Goal: Task Accomplishment & Management: Manage account settings

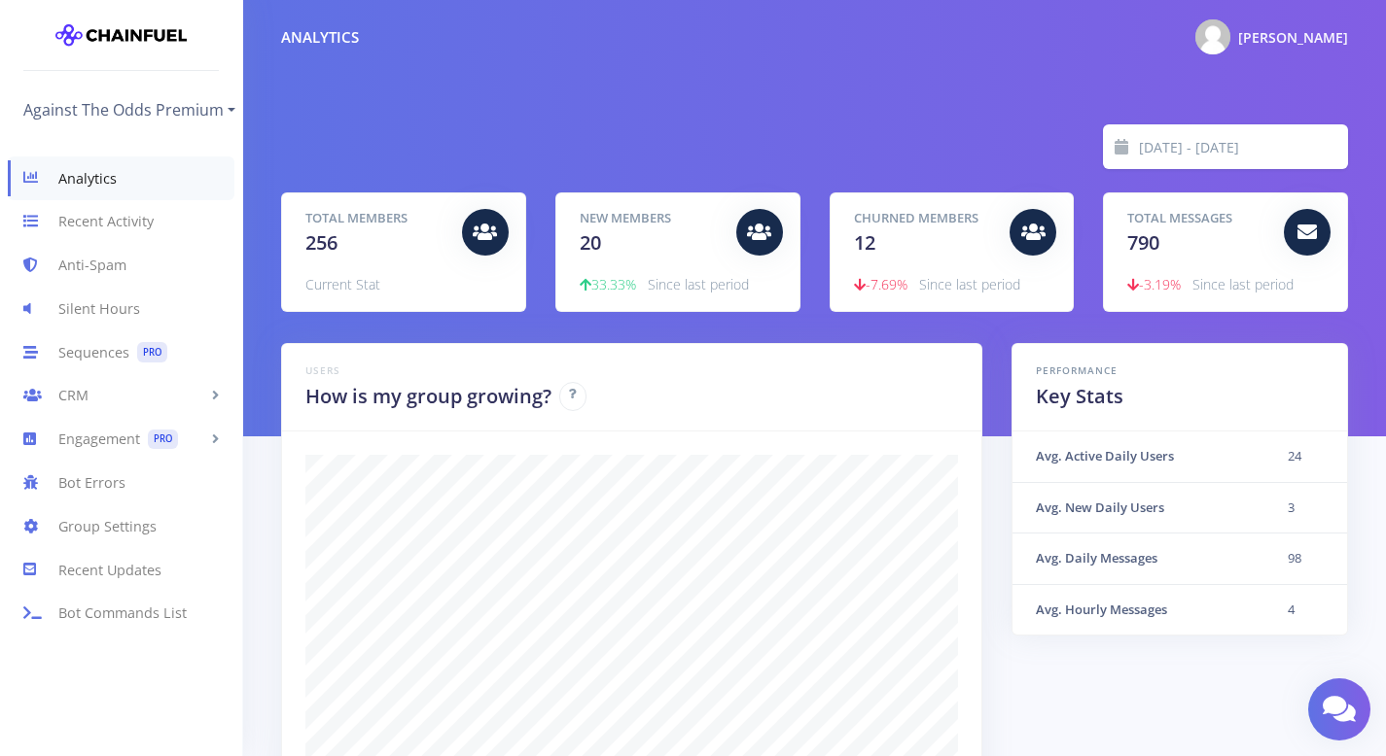
scroll to position [971965, 971288]
click at [145, 406] on link "CRM" at bounding box center [121, 396] width 242 height 44
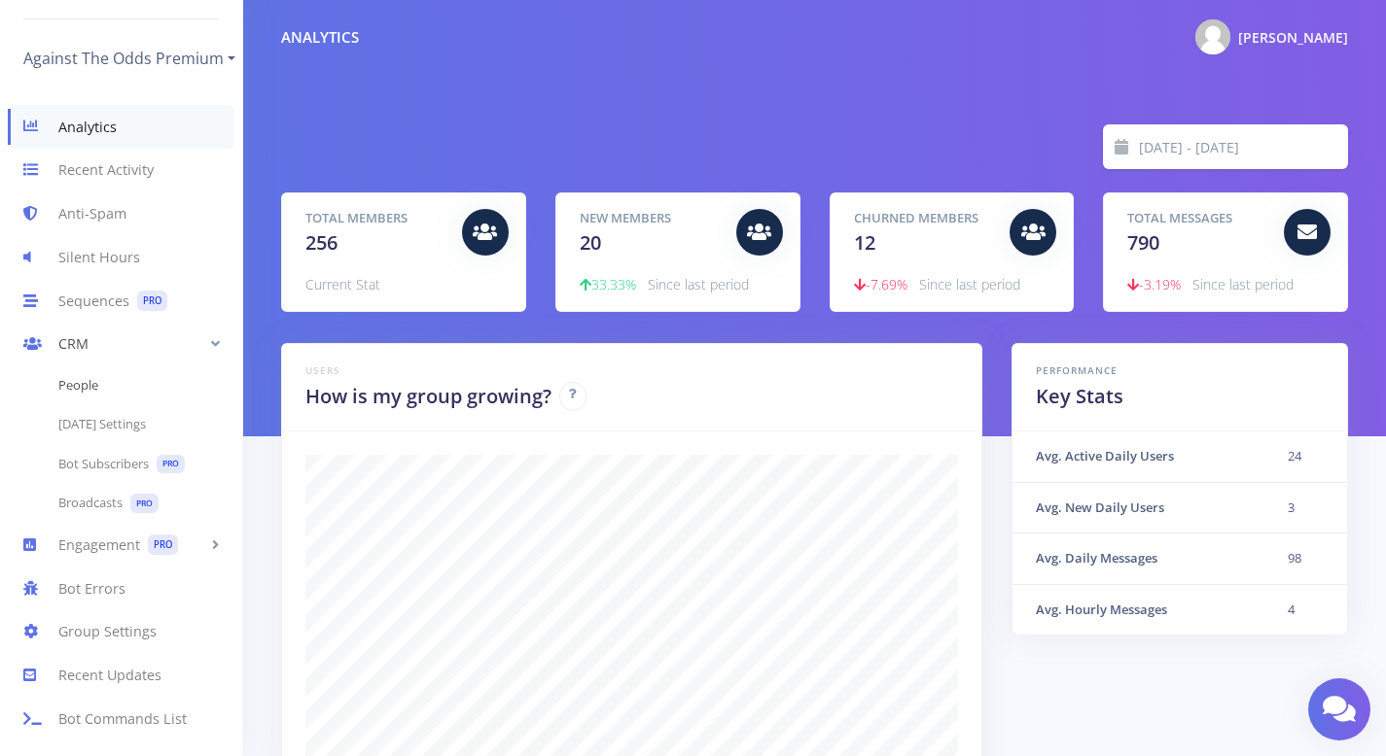
scroll to position [66, 0]
click at [98, 369] on link "People" at bounding box center [121, 386] width 242 height 39
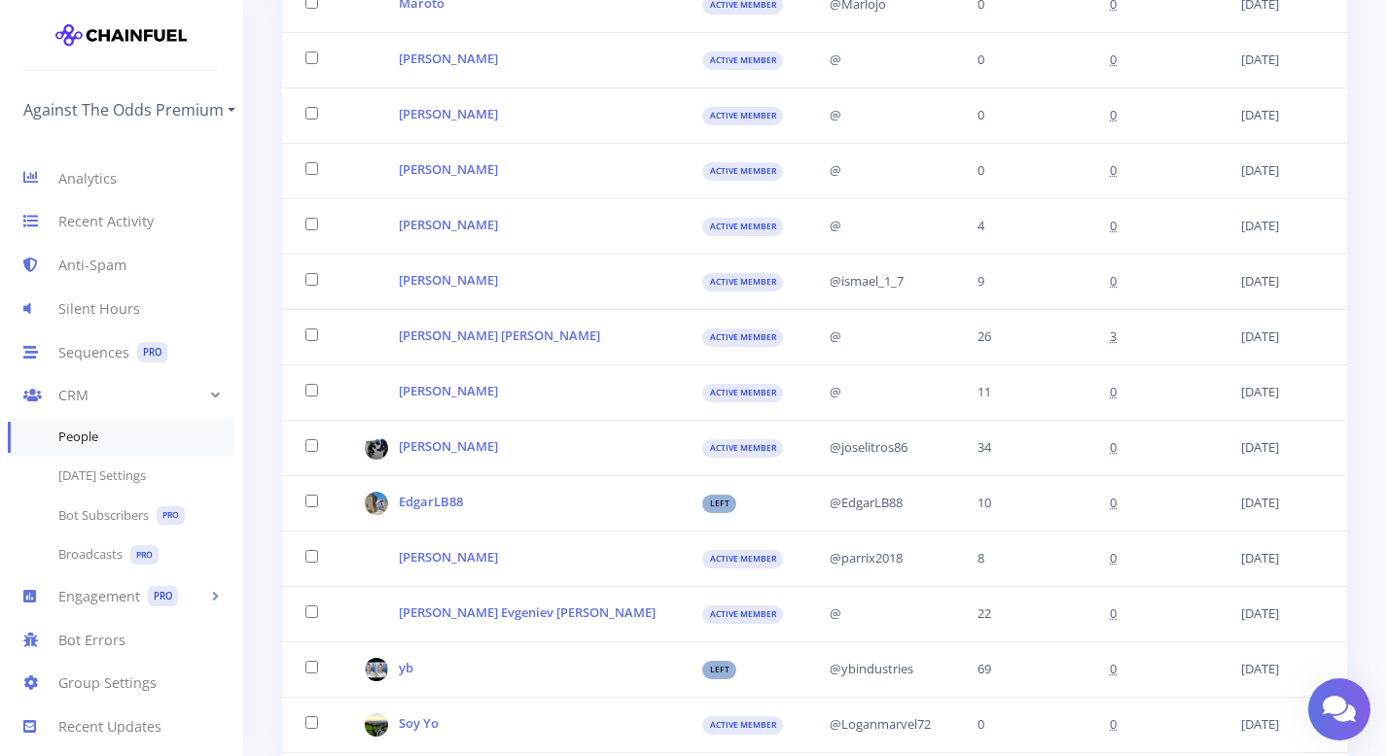
scroll to position [2628, 0]
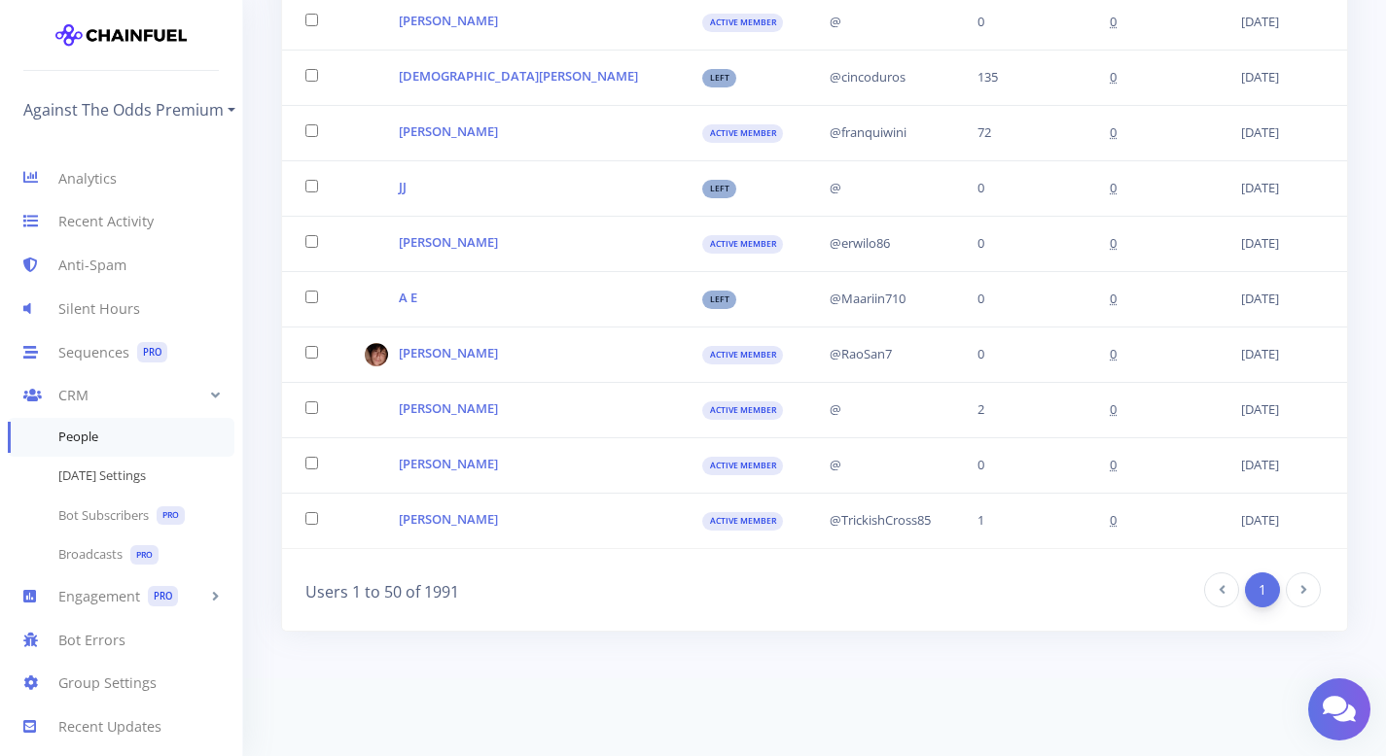
click at [140, 495] on link "[DATE] Settings" at bounding box center [121, 476] width 242 height 39
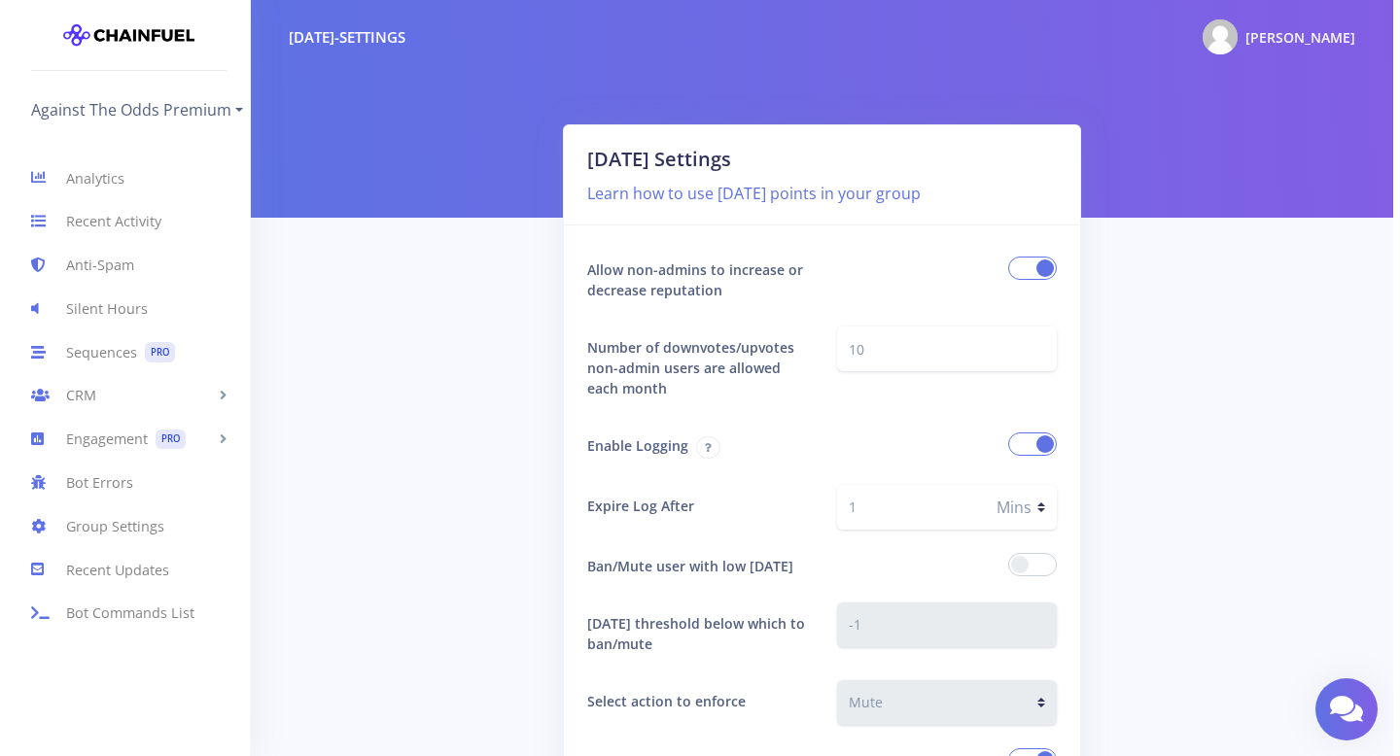
scroll to position [435, 0]
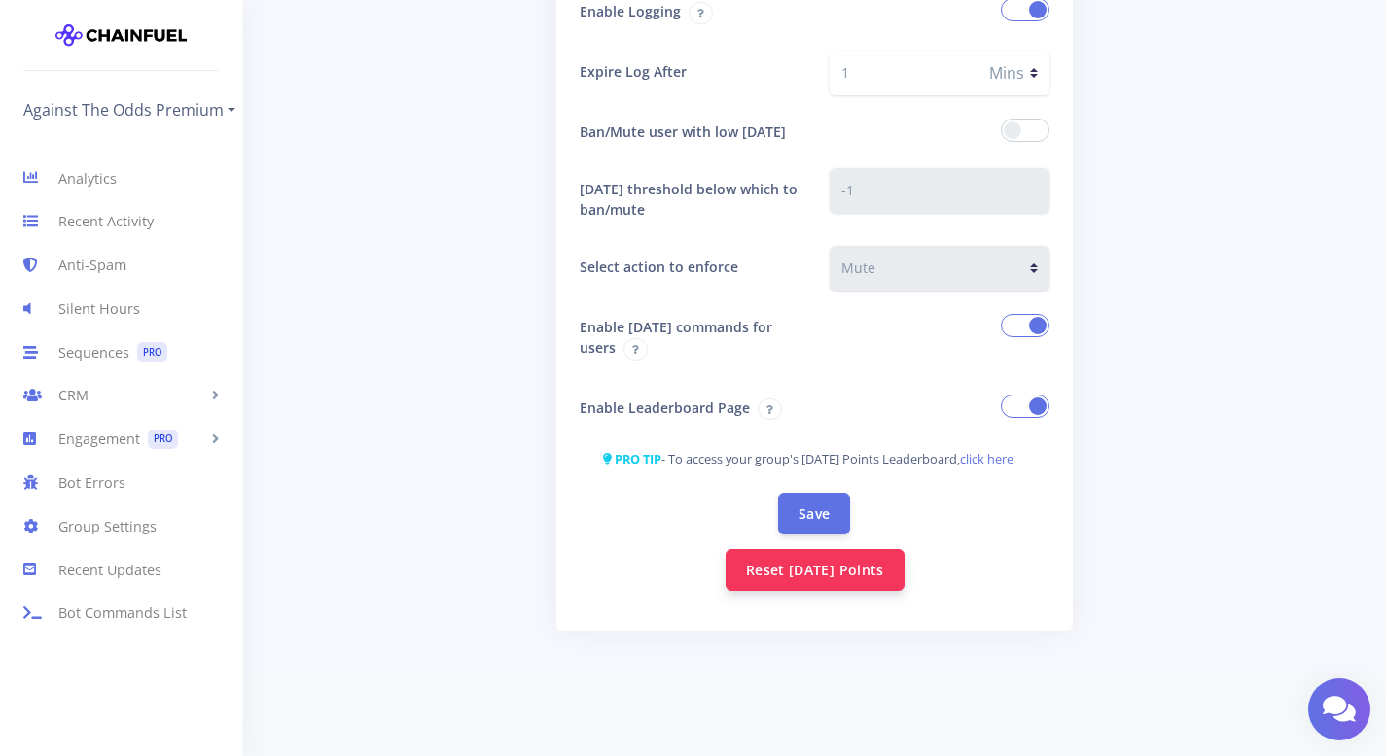
click at [829, 590] on button "Reset Karma Points" at bounding box center [814, 570] width 179 height 42
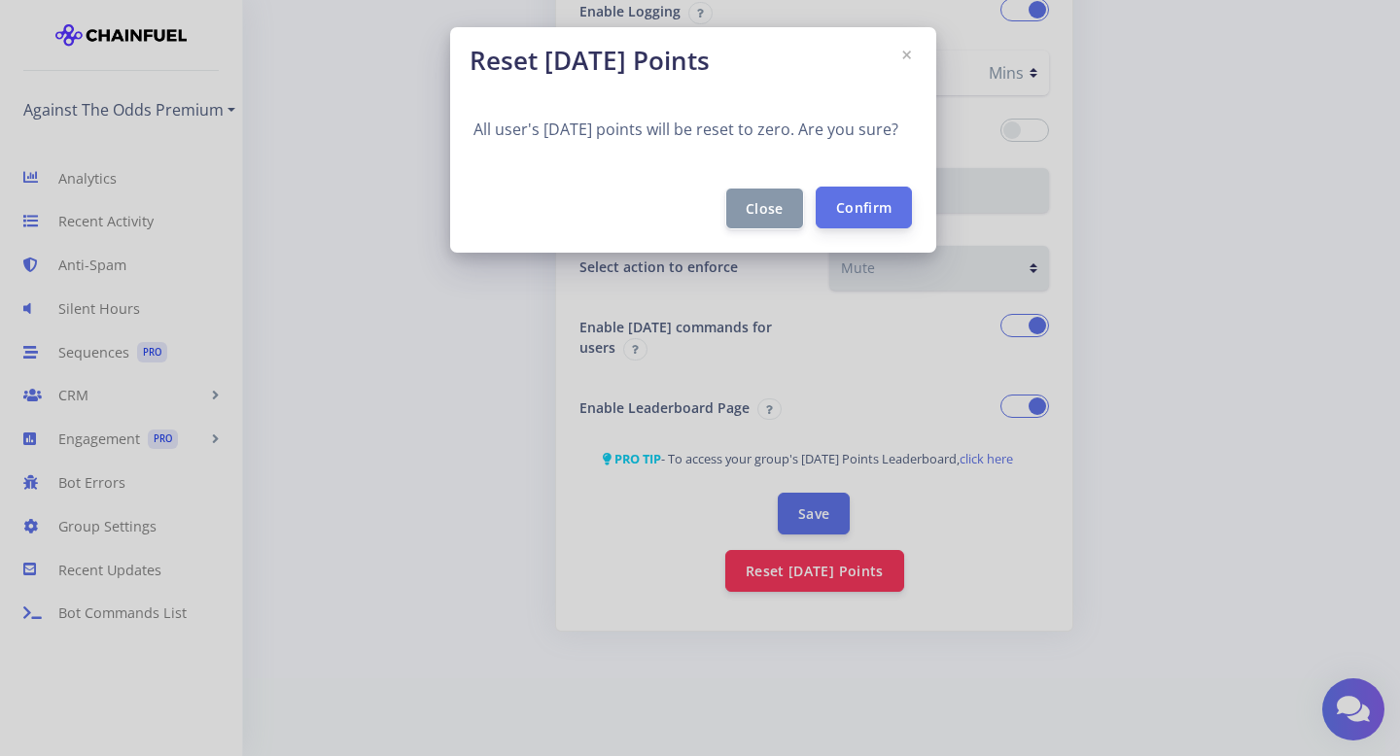
click at [858, 207] on button "Confirm" at bounding box center [864, 208] width 96 height 42
